Goal: Book appointment/travel/reservation

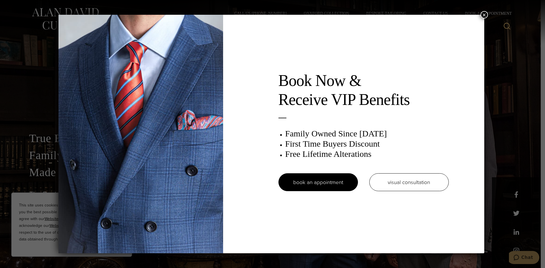
click at [272, 15] on button "×" at bounding box center [484, 14] width 7 height 7
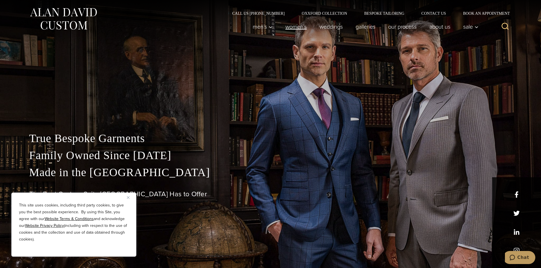
click at [272, 26] on link "Women’s" at bounding box center [296, 26] width 34 height 11
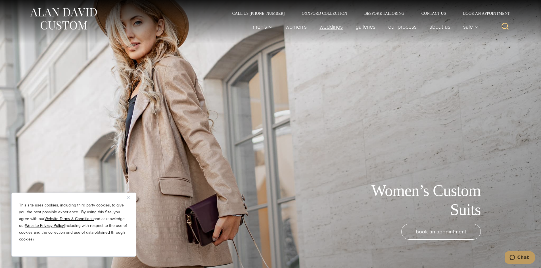
click at [332, 27] on link "weddings" at bounding box center [331, 26] width 36 height 11
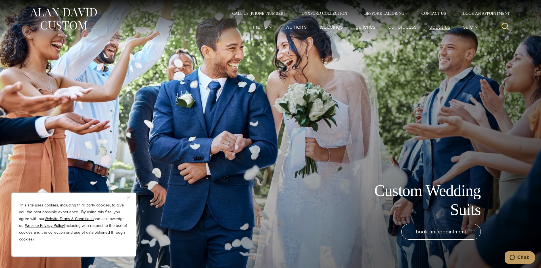
click at [441, 26] on link "About Us" at bounding box center [440, 26] width 34 height 11
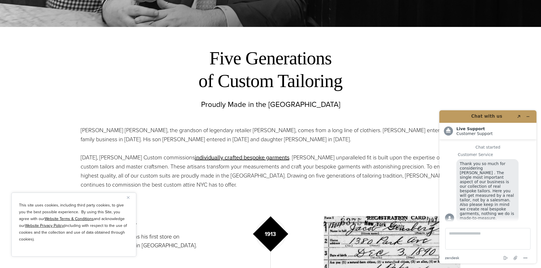
scroll to position [265, 0]
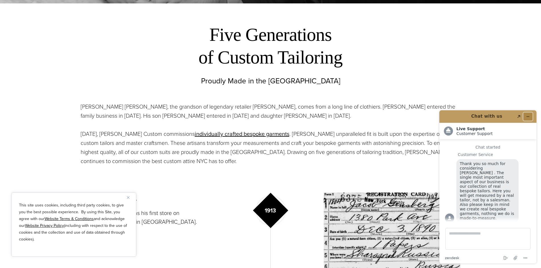
click at [527, 116] on icon "Minimize widget" at bounding box center [528, 117] width 4 height 4
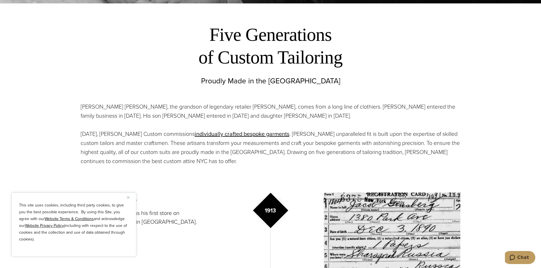
click at [127, 196] on div "This site uses cookies, including third party cookies, to give you the best pos…" at bounding box center [73, 225] width 125 height 64
drag, startPoint x: 218, startPoint y: 107, endPoint x: 250, endPoint y: 106, distance: 31.8
click at [250, 106] on p "Alan David Horowitz, the grandson of legendary retailer Moe Ginsburg, comes fro…" at bounding box center [271, 111] width 380 height 18
click at [128, 197] on img "Close" at bounding box center [128, 197] width 3 height 3
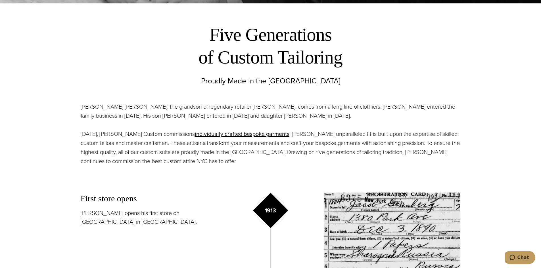
click at [233, 168] on div "Alan David Horowitz, the grandson of legendary retailer Moe Ginsburg, comes fro…" at bounding box center [271, 134] width 380 height 78
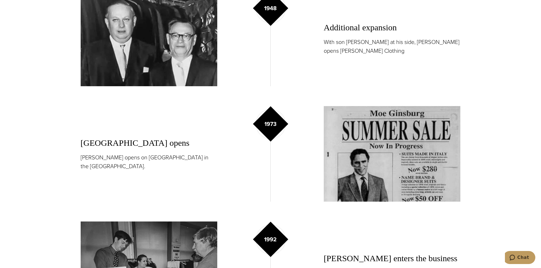
scroll to position [606, 0]
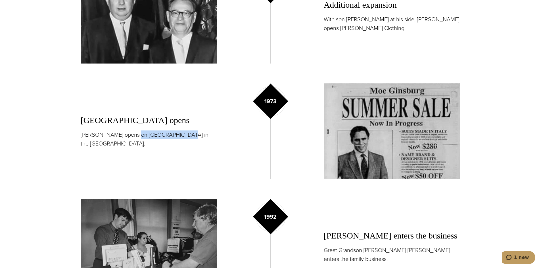
drag, startPoint x: 137, startPoint y: 133, endPoint x: 181, endPoint y: 133, distance: 43.4
click at [181, 133] on p "Moe Ginsburg opens on 5th Avenue in the Flatiron district." at bounding box center [149, 140] width 137 height 18
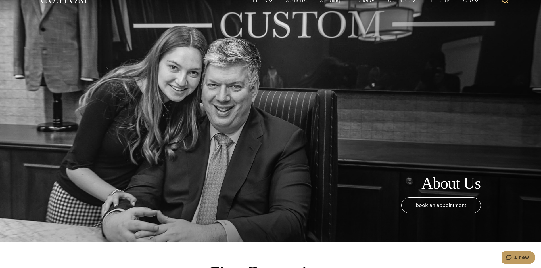
scroll to position [0, 0]
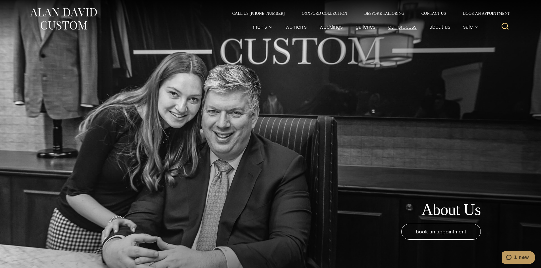
click at [400, 25] on link "Our Process" at bounding box center [402, 26] width 41 height 11
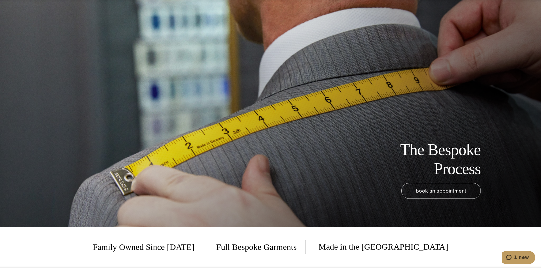
scroll to position [114, 0]
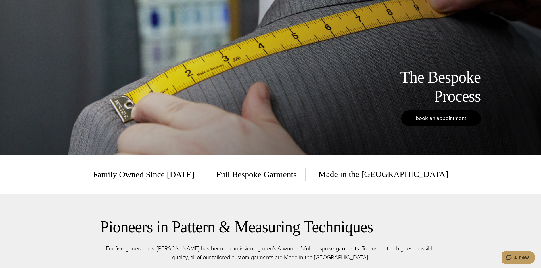
click at [432, 123] on link "book an appointment" at bounding box center [441, 118] width 80 height 16
